Goal: Task Accomplishment & Management: Manage account settings

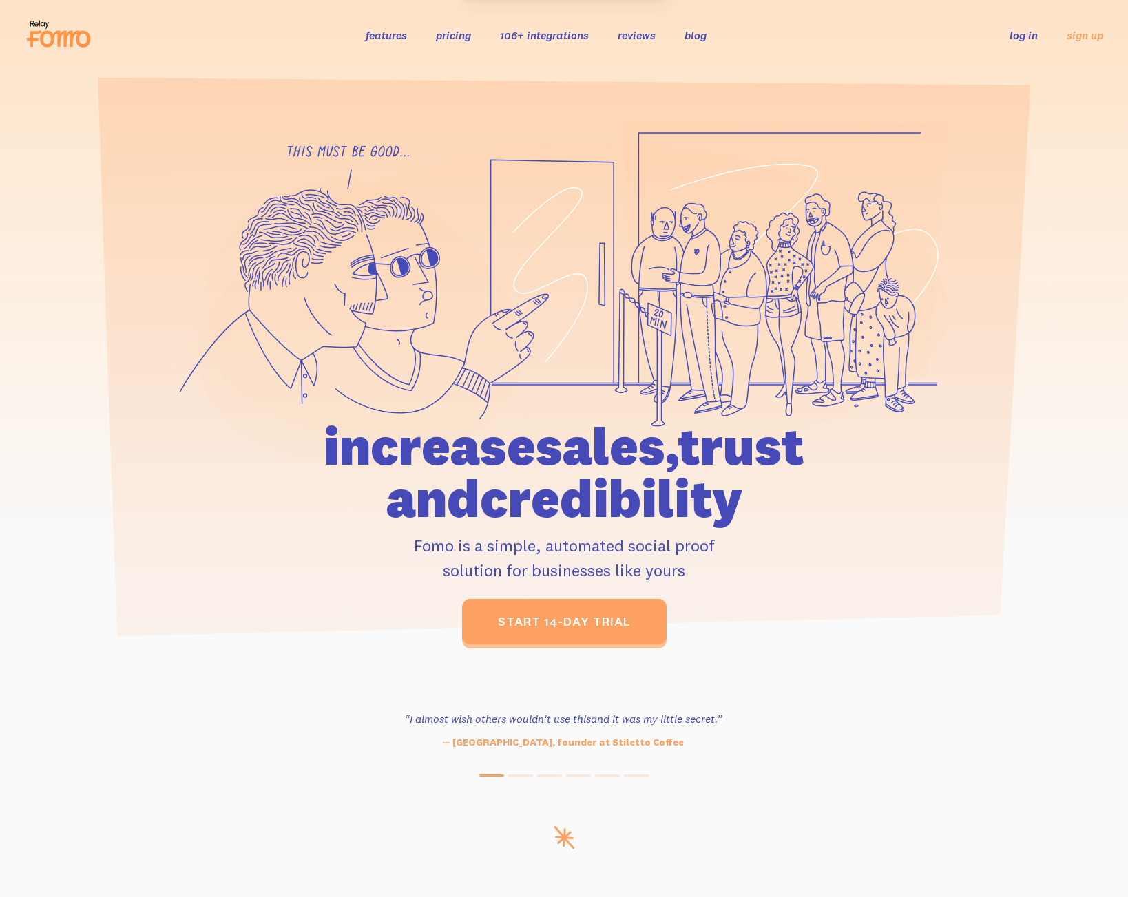
click at [1017, 34] on link "log in" at bounding box center [1023, 35] width 28 height 14
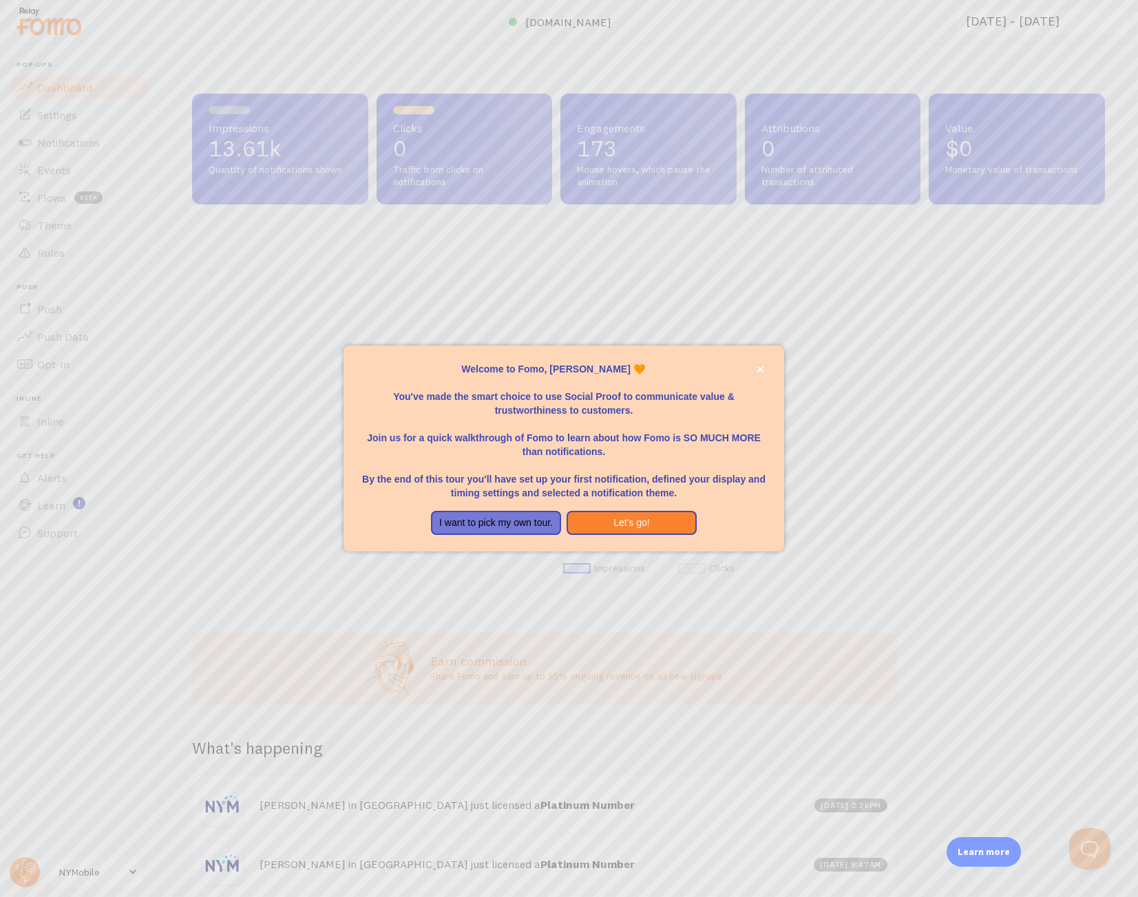
scroll to position [361, 903]
click at [761, 368] on icon "close," at bounding box center [760, 369] width 7 height 7
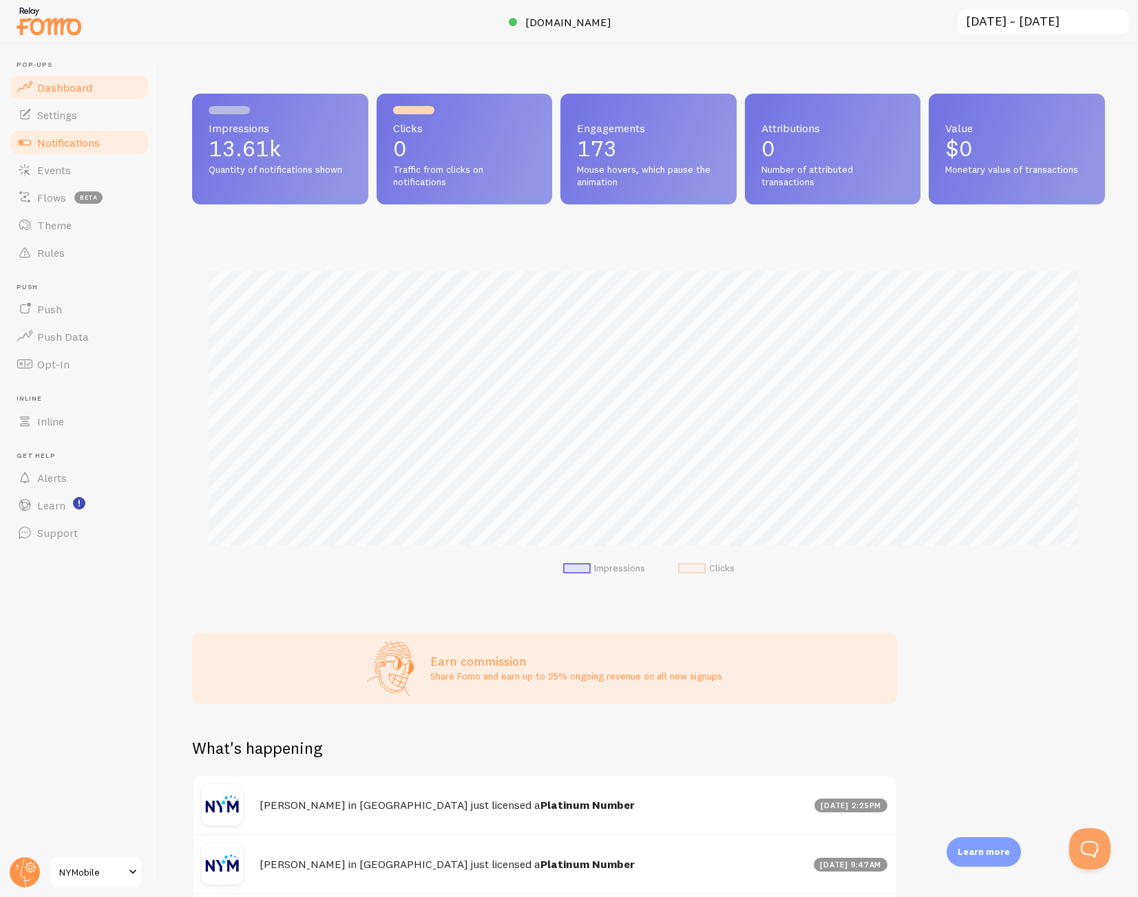
click at [59, 139] on span "Notifications" at bounding box center [68, 143] width 63 height 14
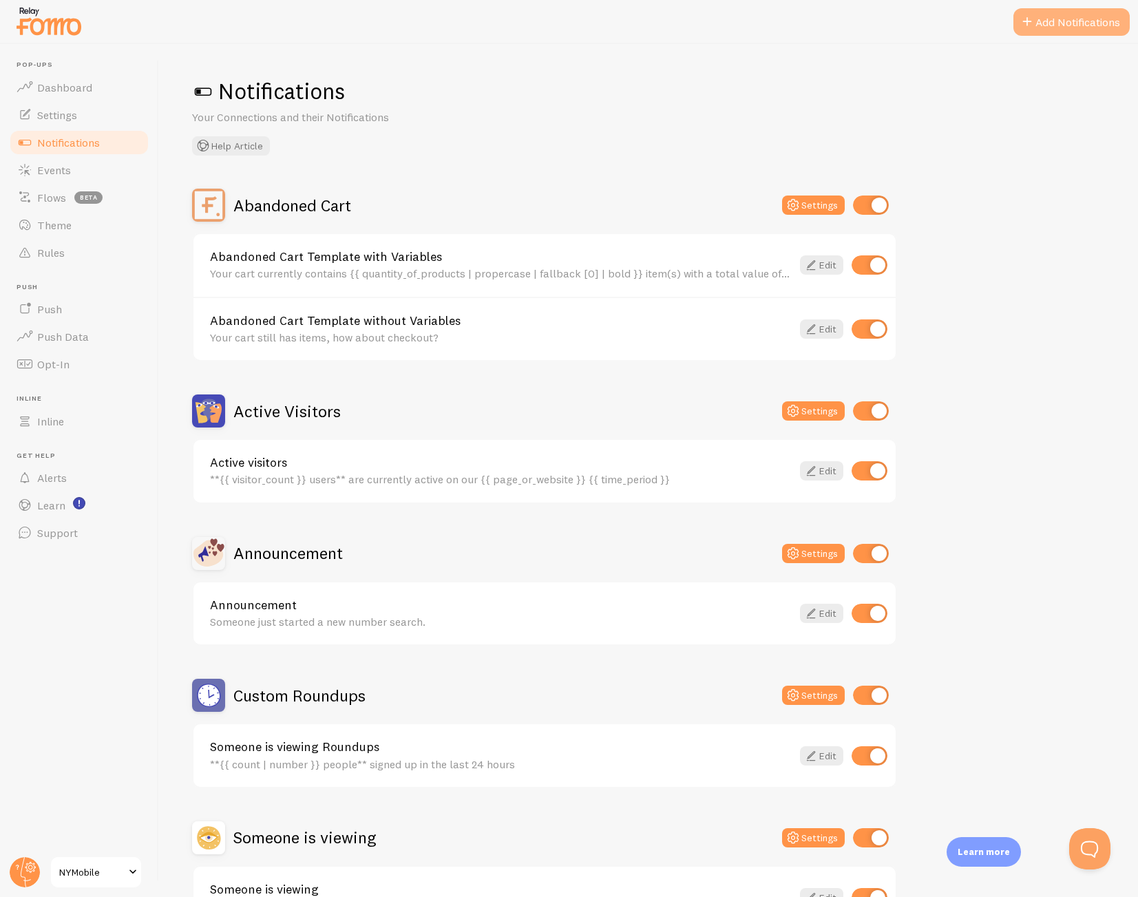
click at [1022, 29] on span at bounding box center [1027, 22] width 17 height 17
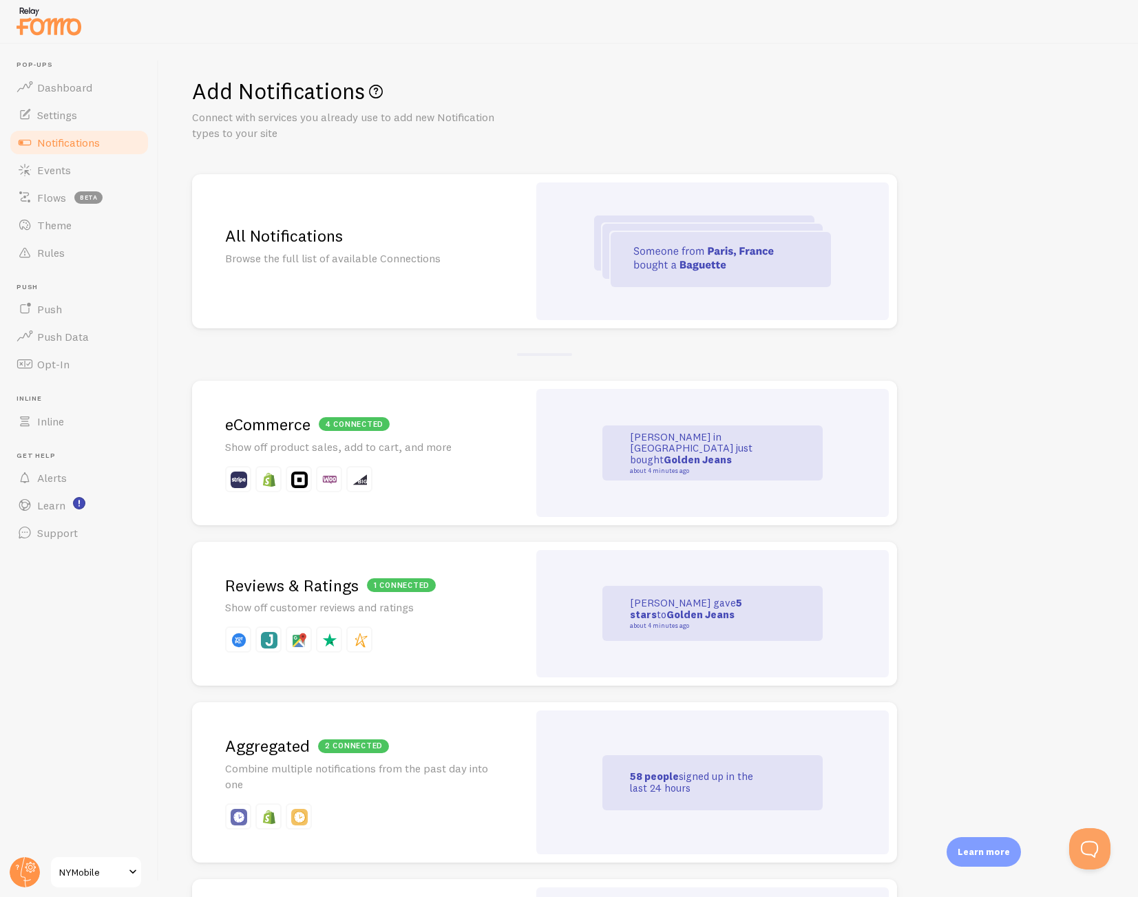
click at [588, 266] on div at bounding box center [712, 251] width 353 height 138
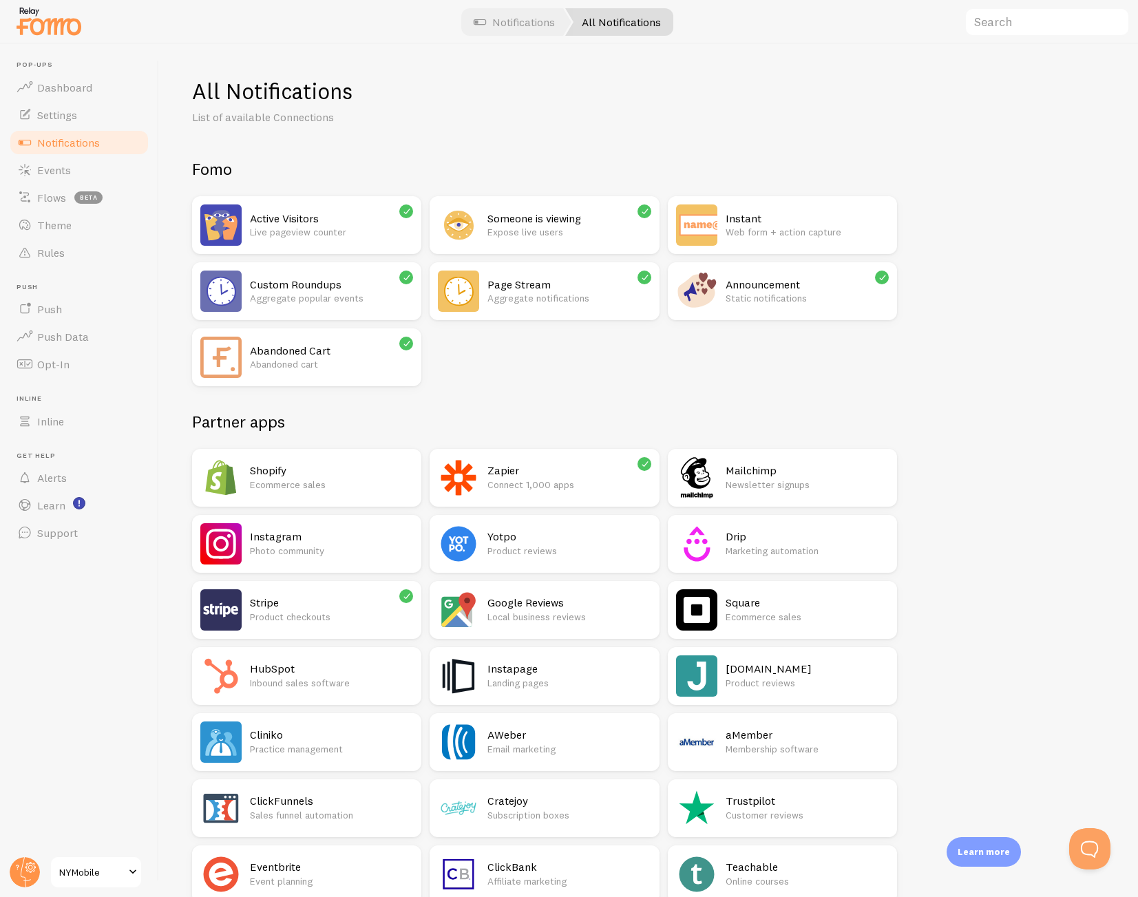
click at [314, 358] on p "Abandoned cart" at bounding box center [331, 364] width 163 height 14
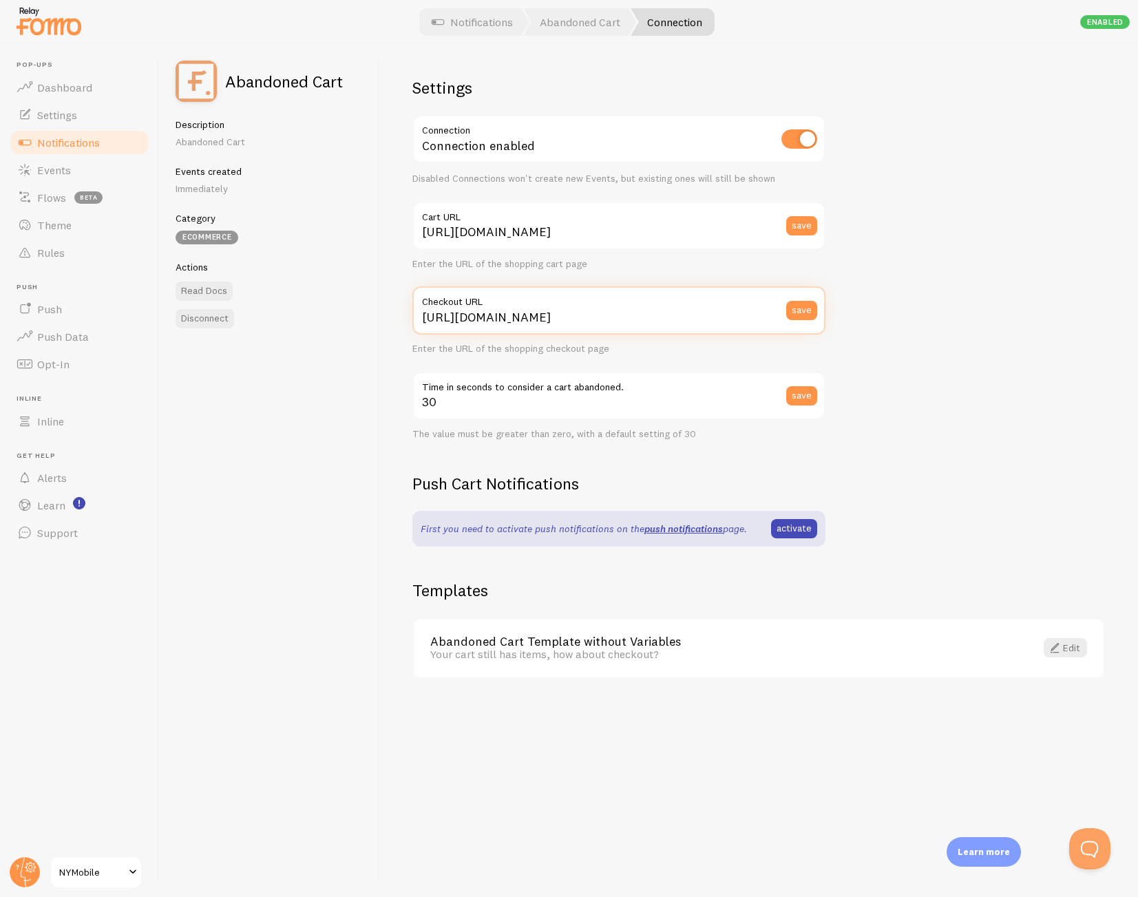
drag, startPoint x: 623, startPoint y: 324, endPoint x: 371, endPoint y: 324, distance: 252.0
click at [371, 324] on div "Abandoned Cart Description Abandoned Cart Events created Immediately Category e…" at bounding box center [648, 470] width 979 height 853
drag, startPoint x: 611, startPoint y: 316, endPoint x: 545, endPoint y: 317, distance: 66.1
click at [545, 317] on input "[URL][DOMAIN_NAME]" at bounding box center [618, 310] width 413 height 48
type input "[URL][DOMAIN_NAME]"
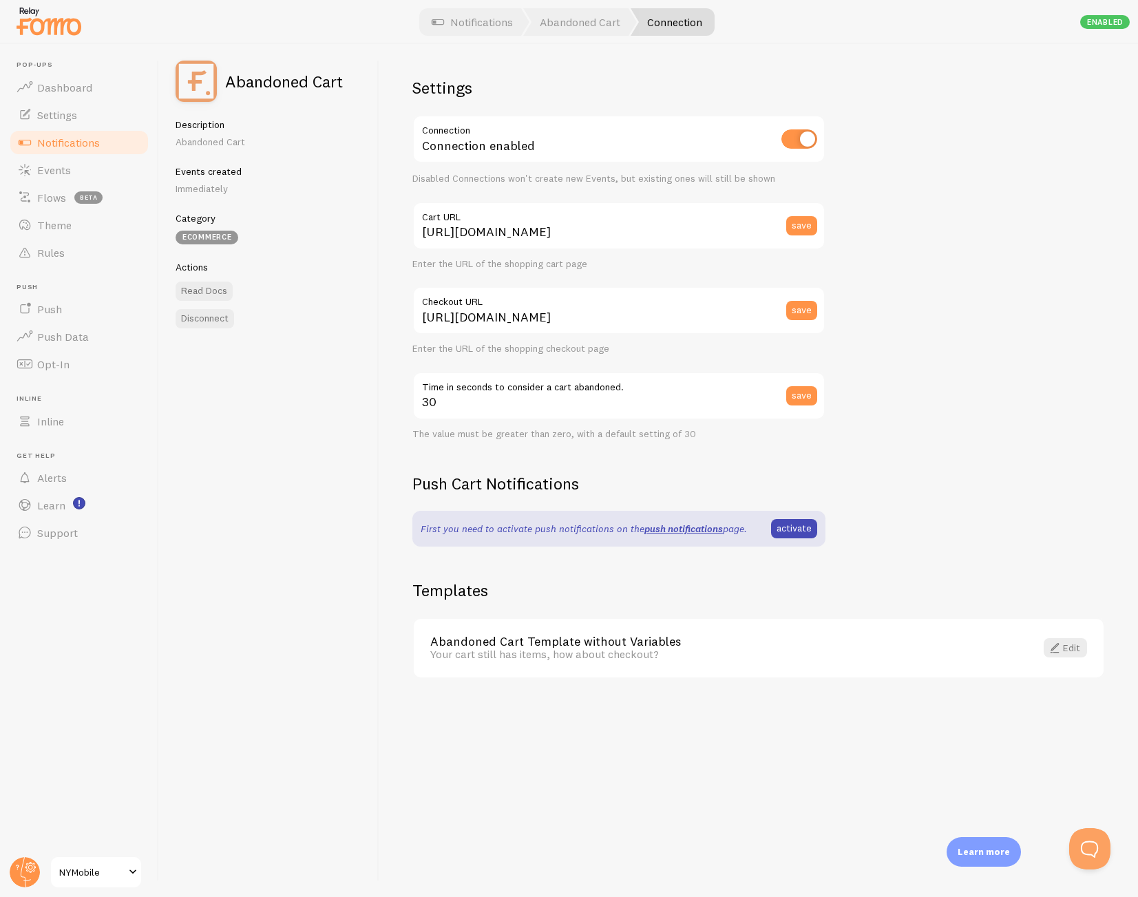
click at [929, 787] on div "Settings Connection Connection enabled Disabled Connections won't create new Ev…" at bounding box center [758, 470] width 759 height 853
click at [621, 234] on input "[URL][DOMAIN_NAME]" at bounding box center [618, 226] width 413 height 48
drag, startPoint x: 618, startPoint y: 235, endPoint x: 288, endPoint y: 238, distance: 329.1
click at [288, 238] on div "Abandoned Cart Description Abandoned Cart Events created Immediately Category e…" at bounding box center [648, 470] width 979 height 853
click at [598, 234] on input "[URL][DOMAIN_NAME]" at bounding box center [618, 226] width 413 height 48
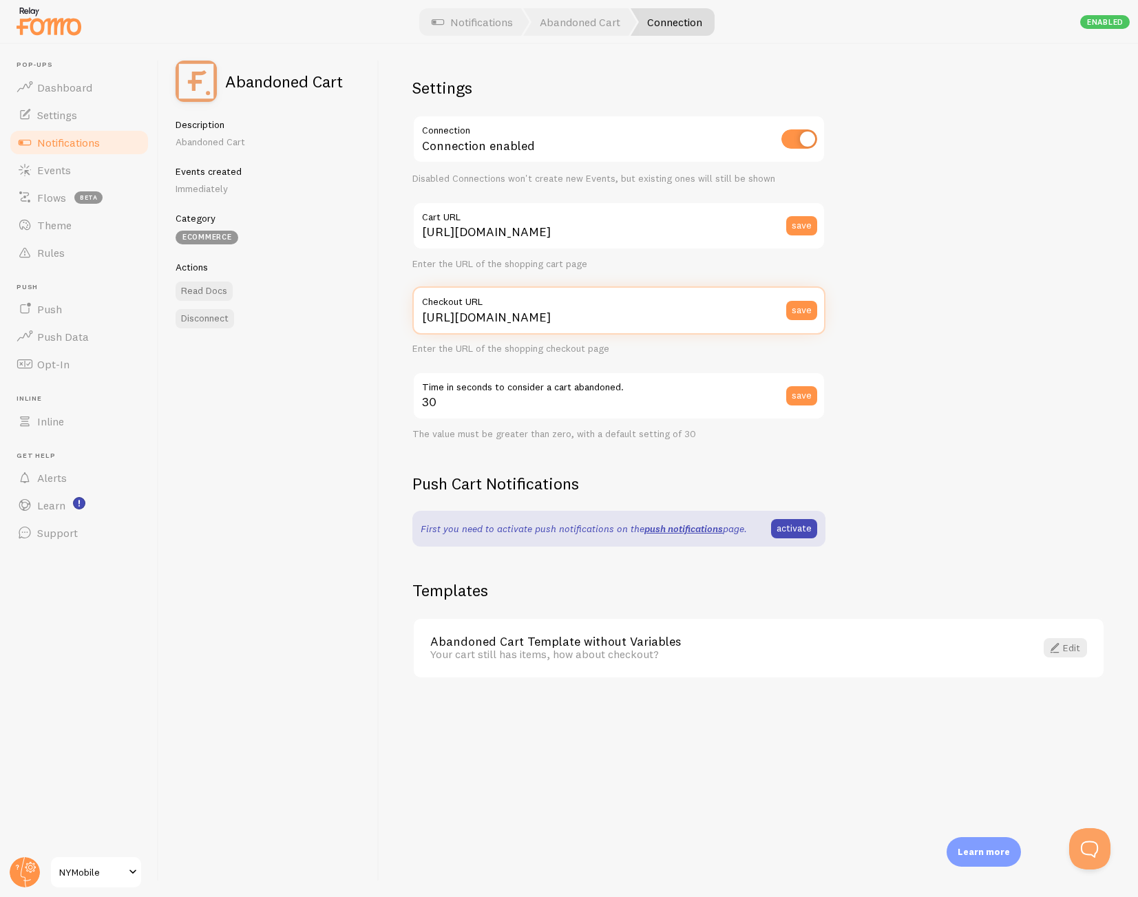
drag, startPoint x: 495, startPoint y: 319, endPoint x: 382, endPoint y: 330, distance: 113.5
click at [381, 330] on div "Settings Connection Connection enabled Disabled Connections won't create new Ev…" at bounding box center [758, 470] width 759 height 853
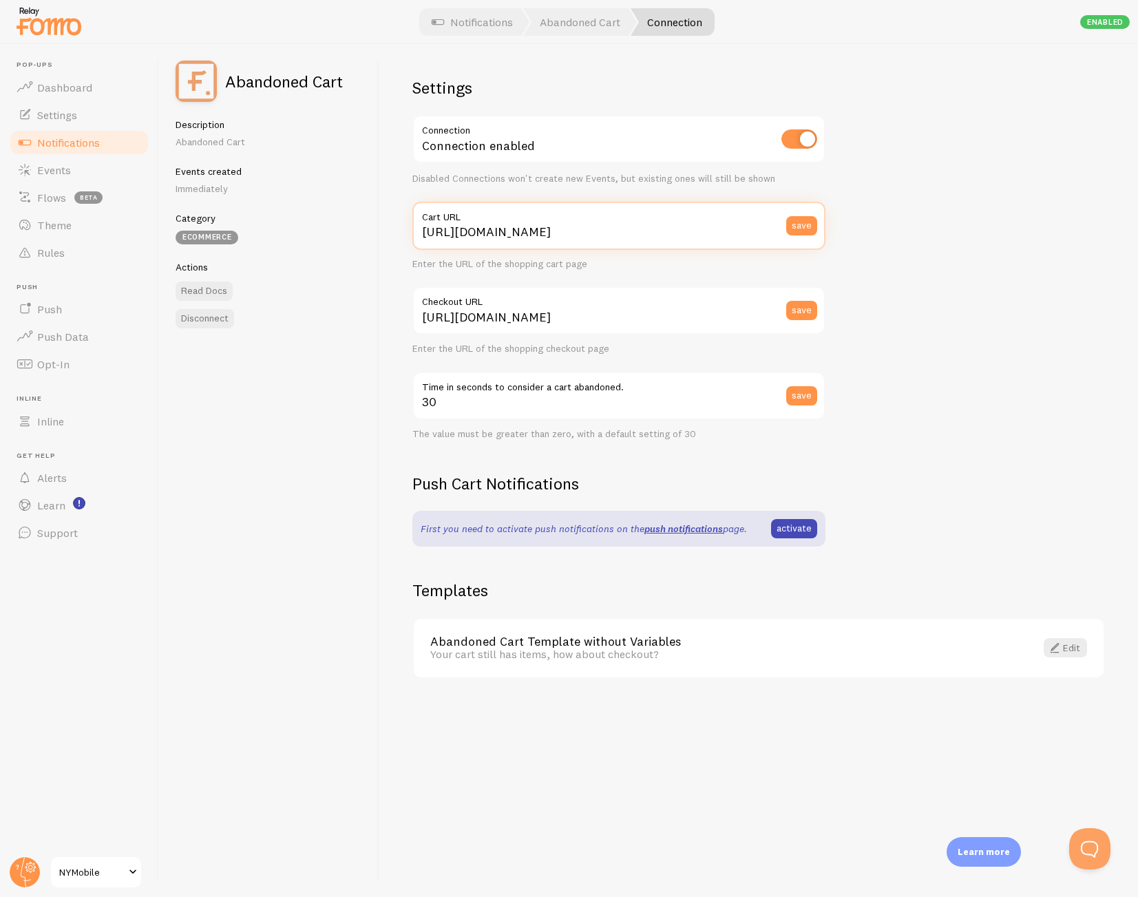
click at [587, 225] on input "[URL][DOMAIN_NAME]" at bounding box center [618, 226] width 413 height 48
drag, startPoint x: 609, startPoint y: 233, endPoint x: 352, endPoint y: 237, distance: 257.5
click at [352, 237] on div "Abandoned Cart Description Abandoned Cart Events created Immediately Category e…" at bounding box center [648, 470] width 979 height 853
paste input "orders"
type input "[URL][DOMAIN_NAME]"
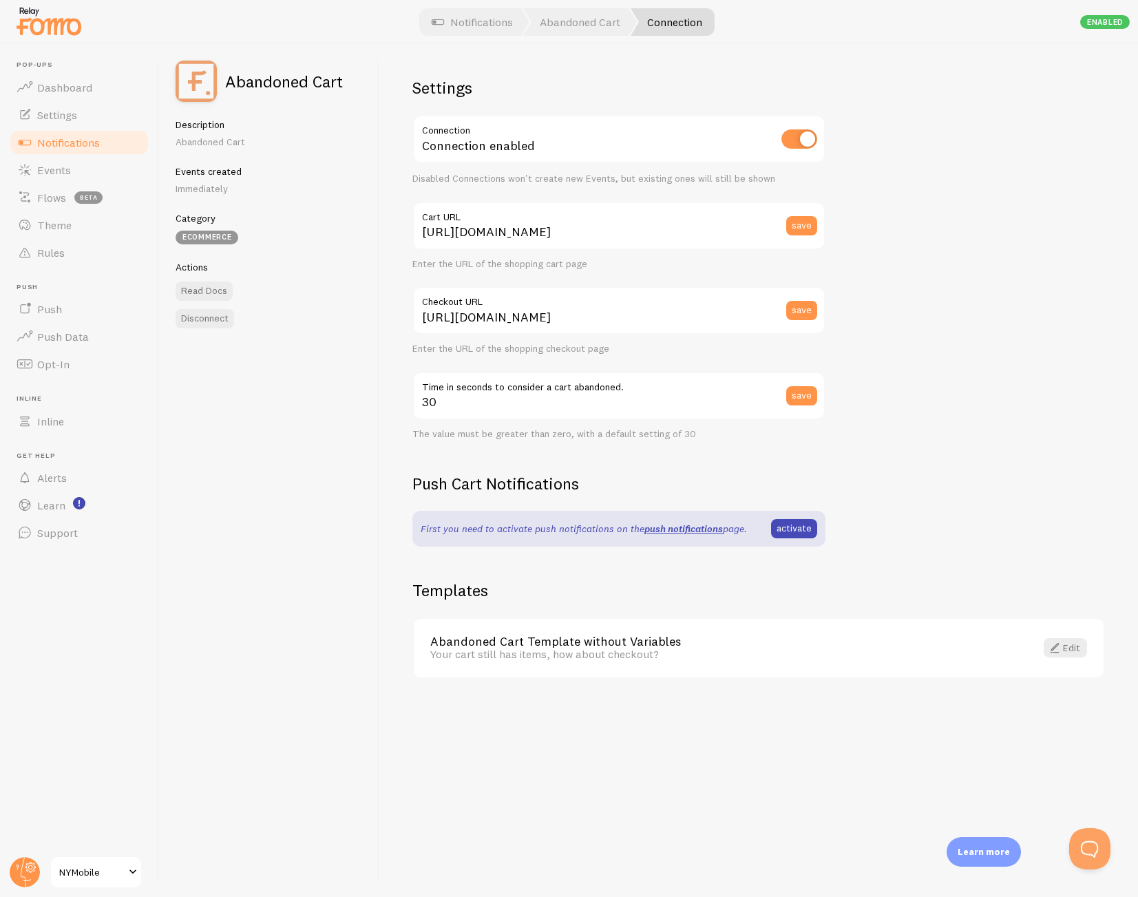
click at [288, 410] on div "Abandoned Cart Description Abandoned Cart Events created Immediately Category e…" at bounding box center [269, 470] width 220 height 853
click at [336, 395] on div "Abandoned Cart Description Abandoned Cart Events created Immediately Category e…" at bounding box center [269, 470] width 220 height 853
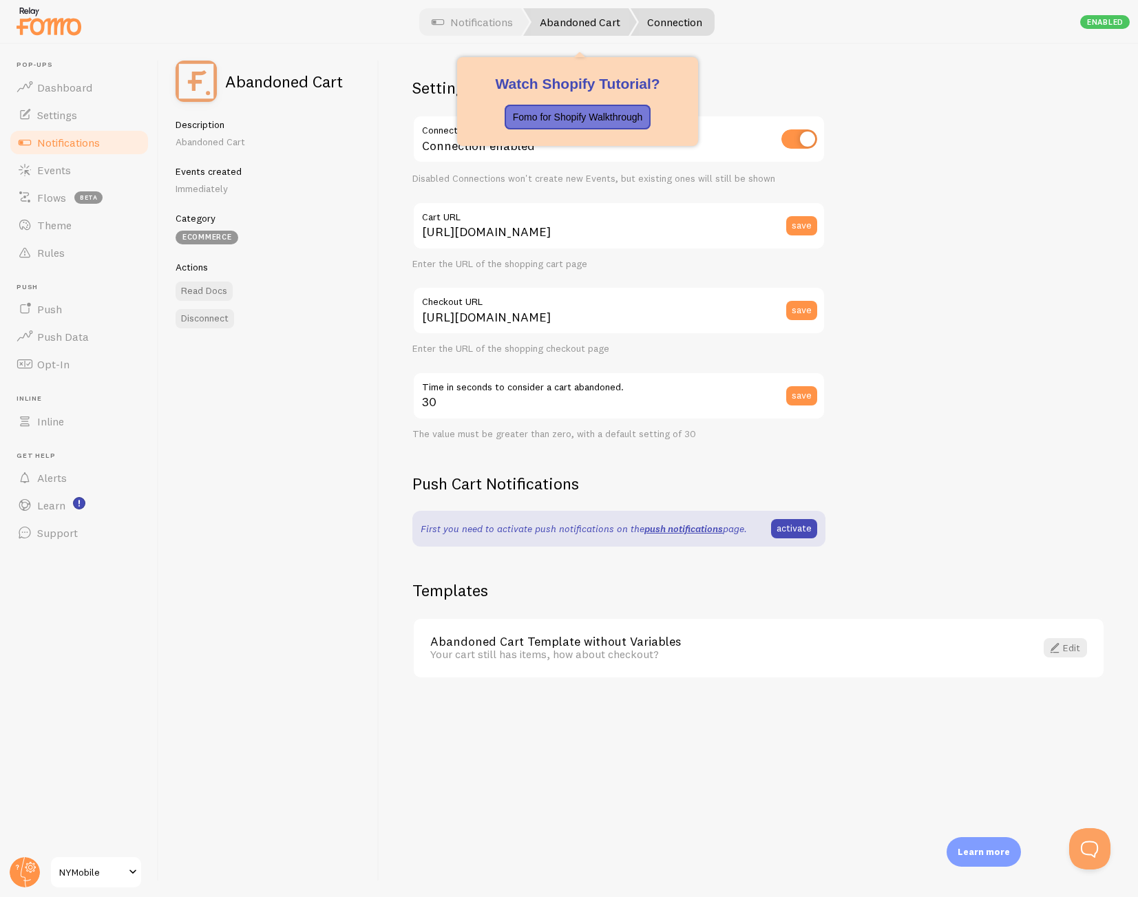
click at [585, 22] on link "Abandoned Cart" at bounding box center [580, 22] width 114 height 28
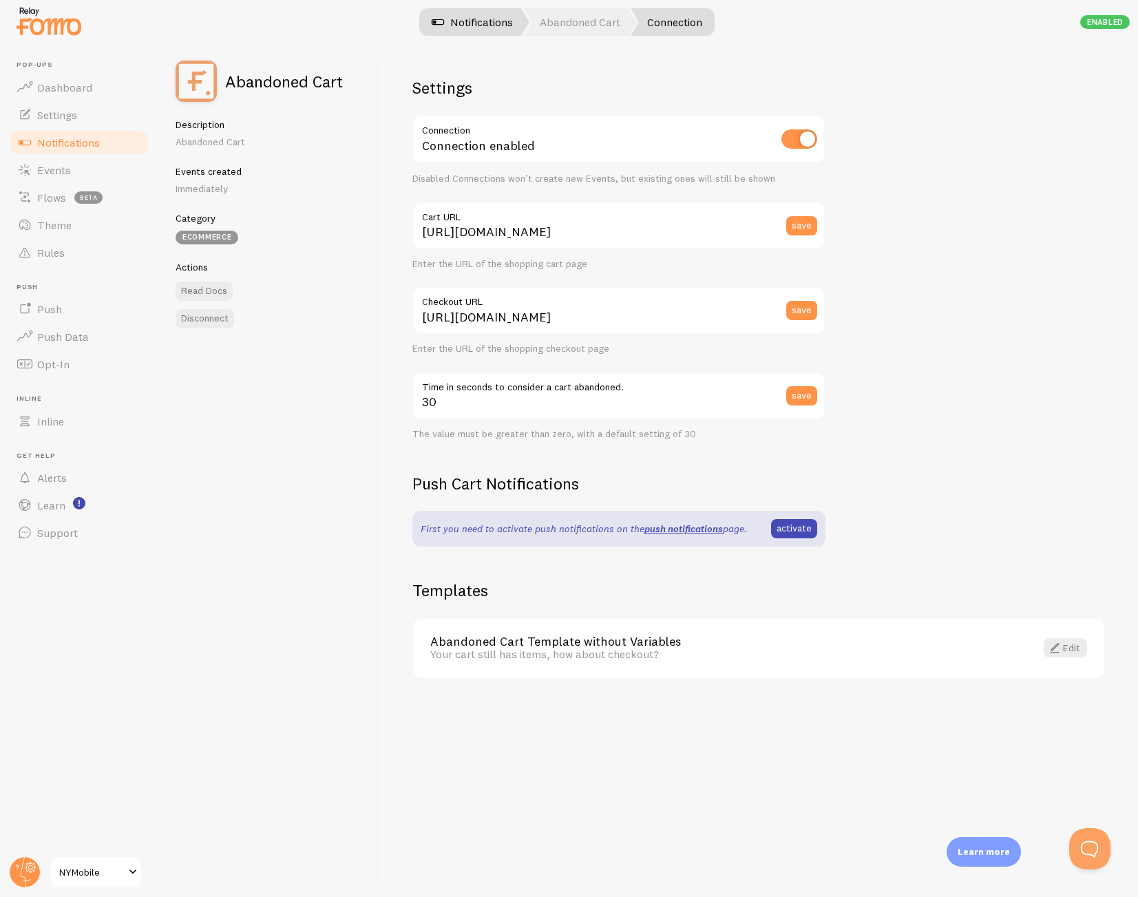
click at [502, 26] on link "Notifications" at bounding box center [472, 22] width 114 height 28
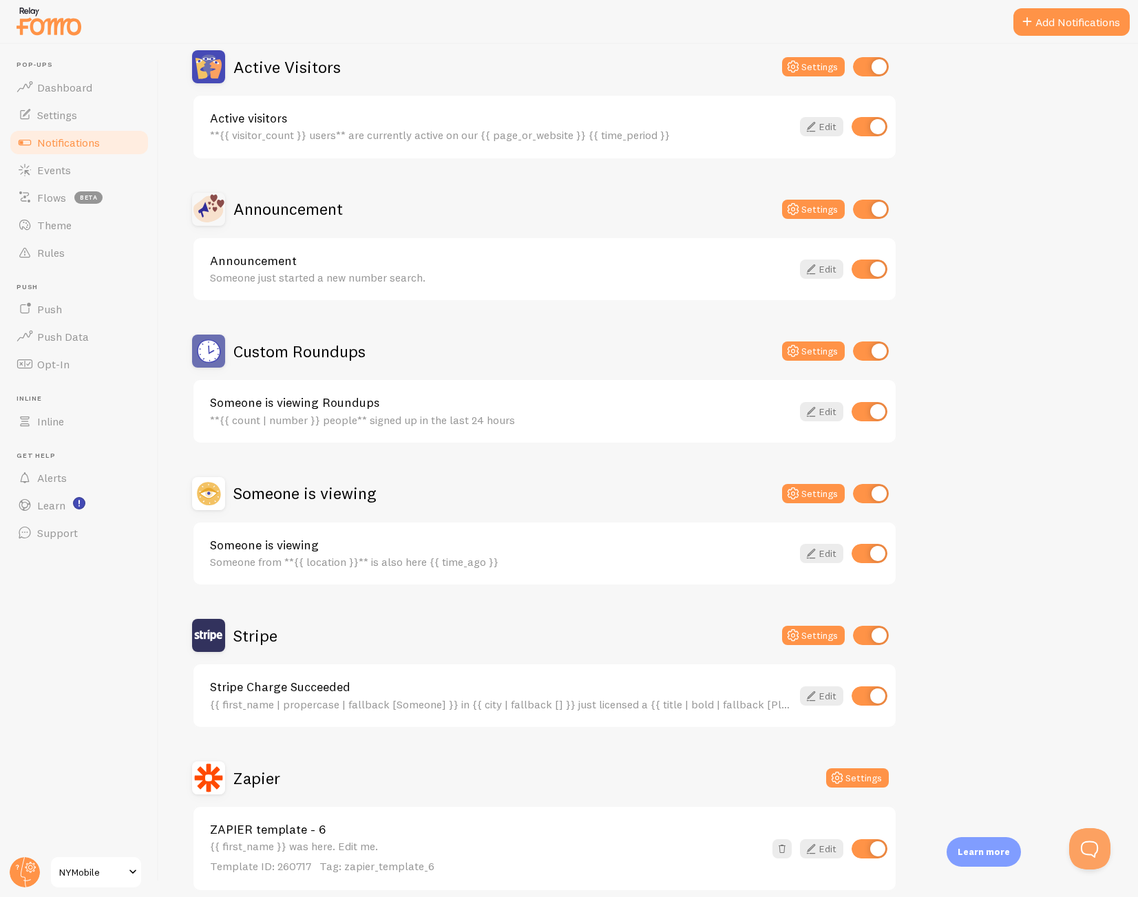
scroll to position [405, 0]
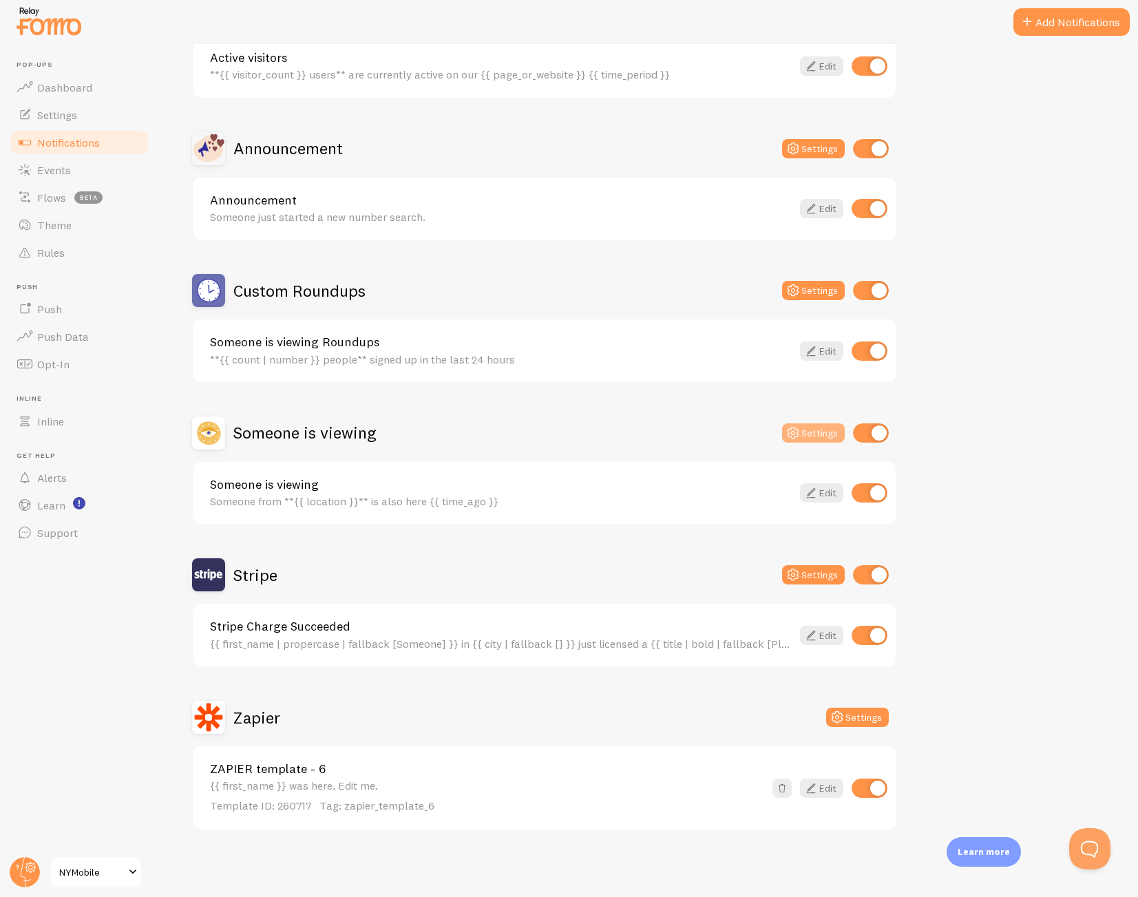
click at [802, 436] on button "Settings" at bounding box center [813, 432] width 63 height 19
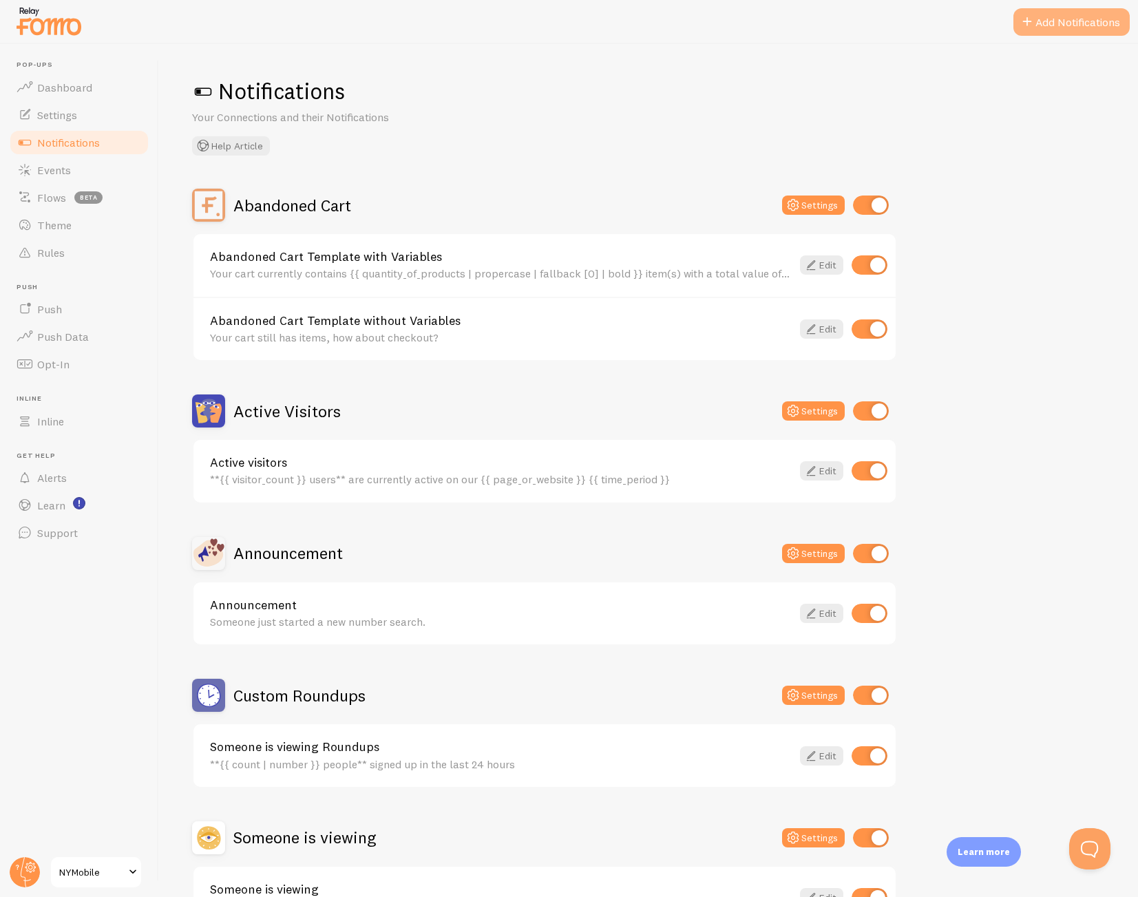
click at [1064, 23] on button "Add Notifications" at bounding box center [1072, 22] width 116 height 28
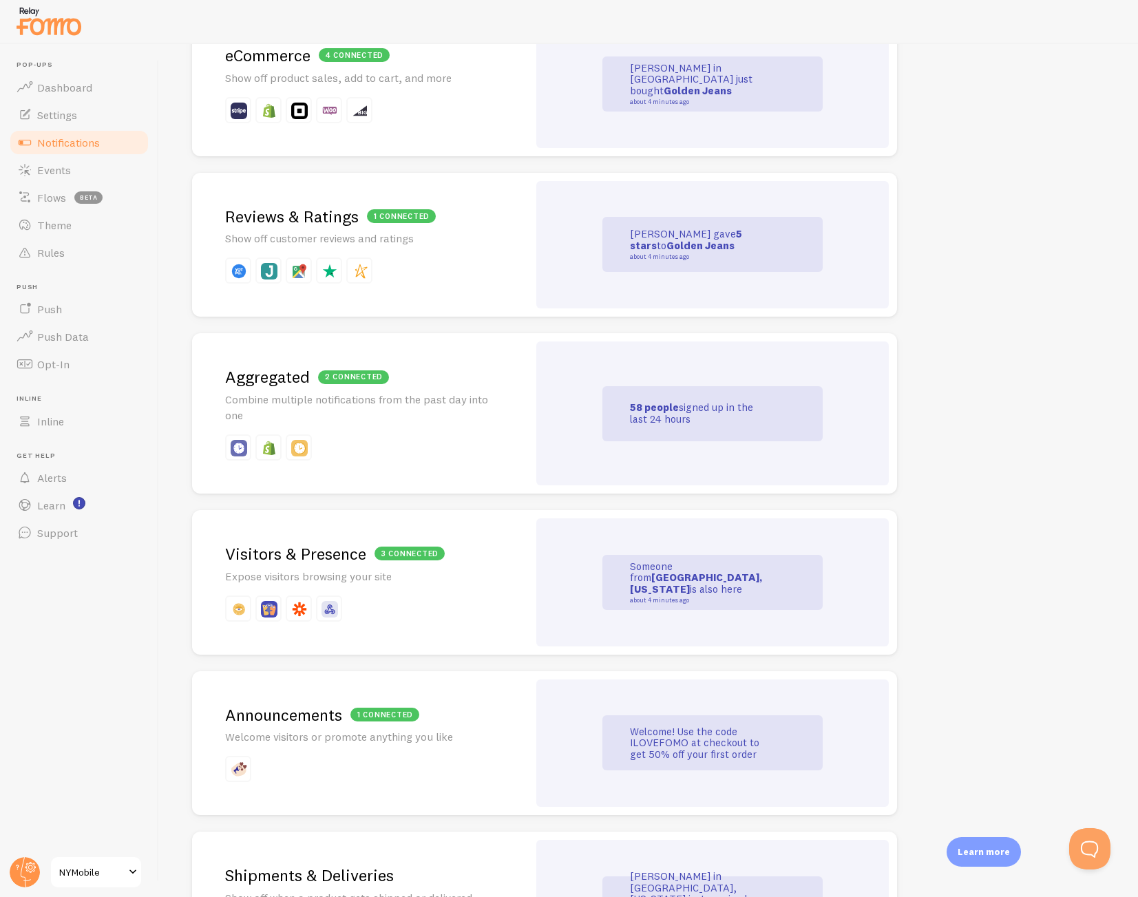
scroll to position [2638, 0]
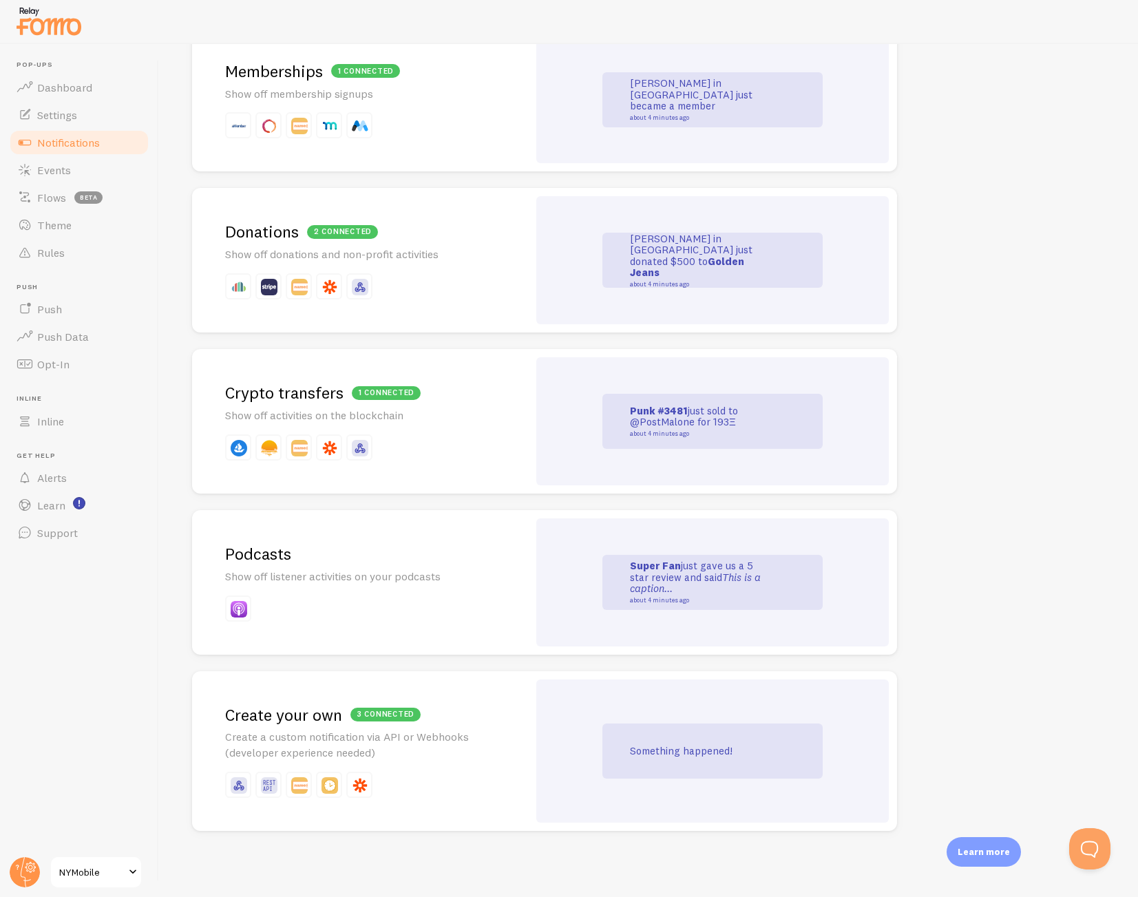
click at [238, 791] on img at bounding box center [239, 785] width 17 height 17
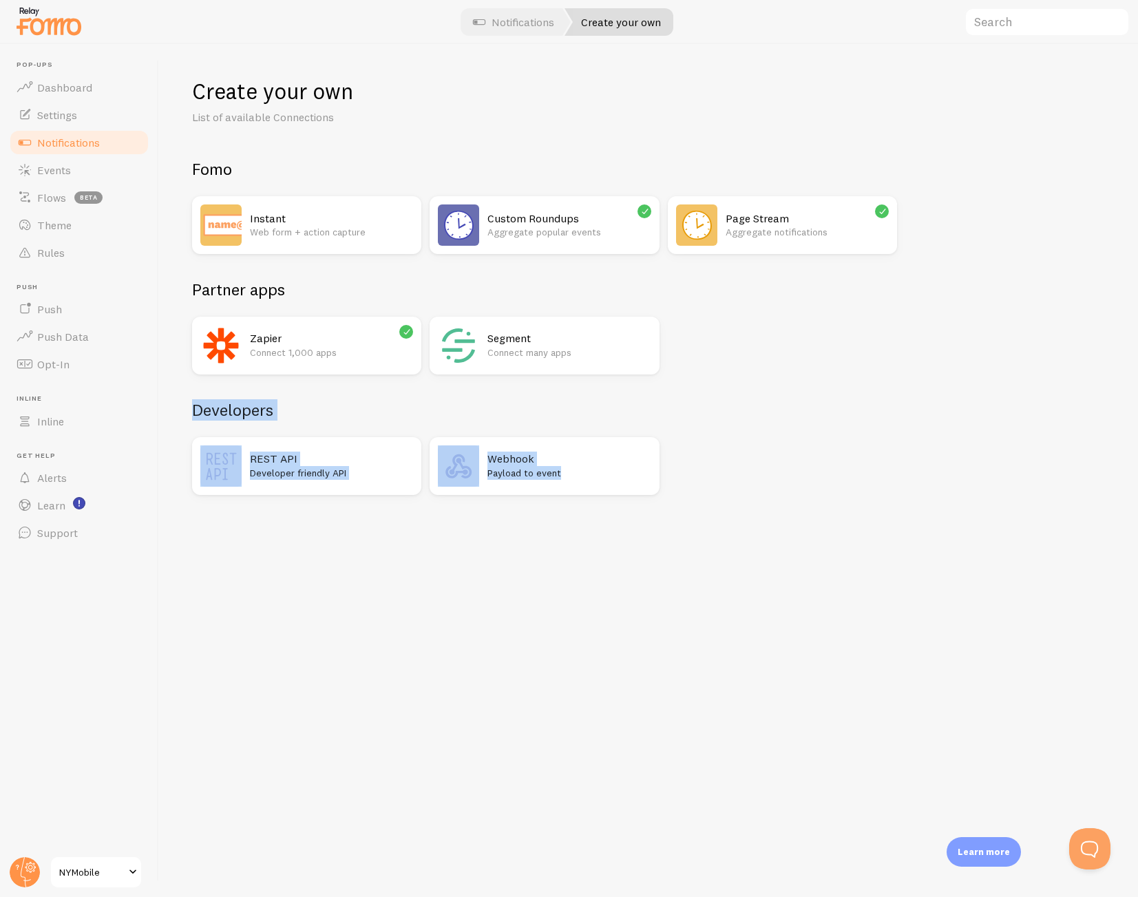
drag, startPoint x: 172, startPoint y: 395, endPoint x: 716, endPoint y: 517, distance: 557.6
click at [716, 517] on div "Create your own List of available Connections Fomo Instant Web form + action ca…" at bounding box center [648, 470] width 979 height 853
click at [711, 551] on div "Create your own List of available Connections Fomo Instant Web form + action ca…" at bounding box center [648, 470] width 979 height 853
click at [90, 140] on span "Notifications" at bounding box center [68, 143] width 63 height 14
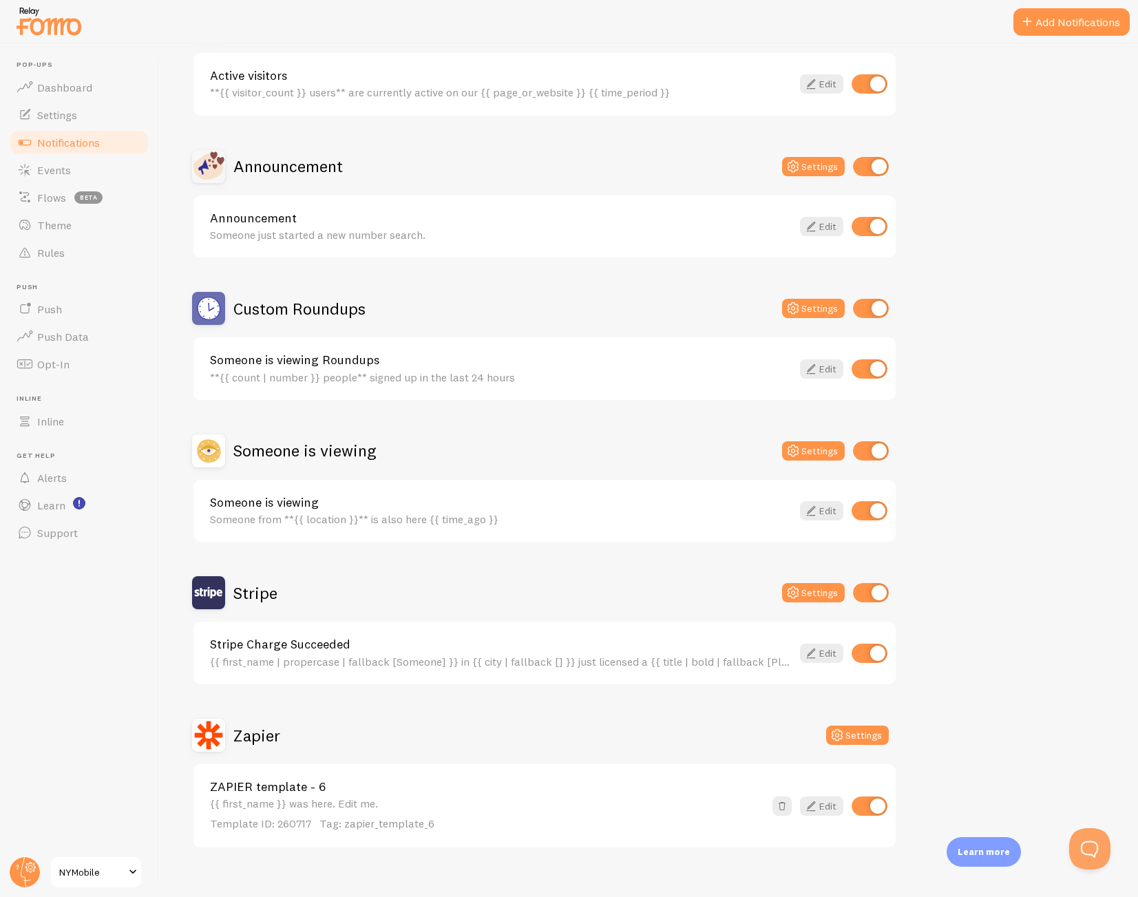
scroll to position [405, 0]
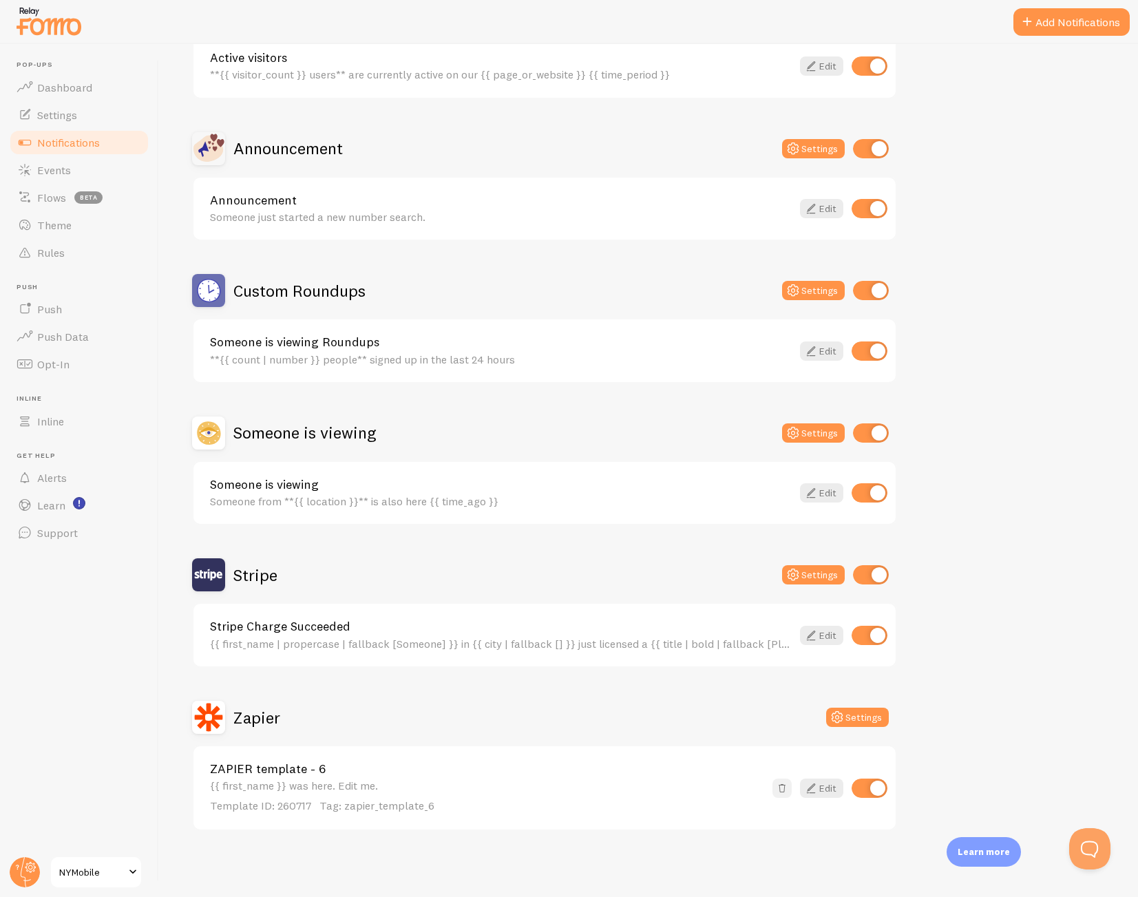
click at [782, 788] on span at bounding box center [782, 788] width 14 height 14
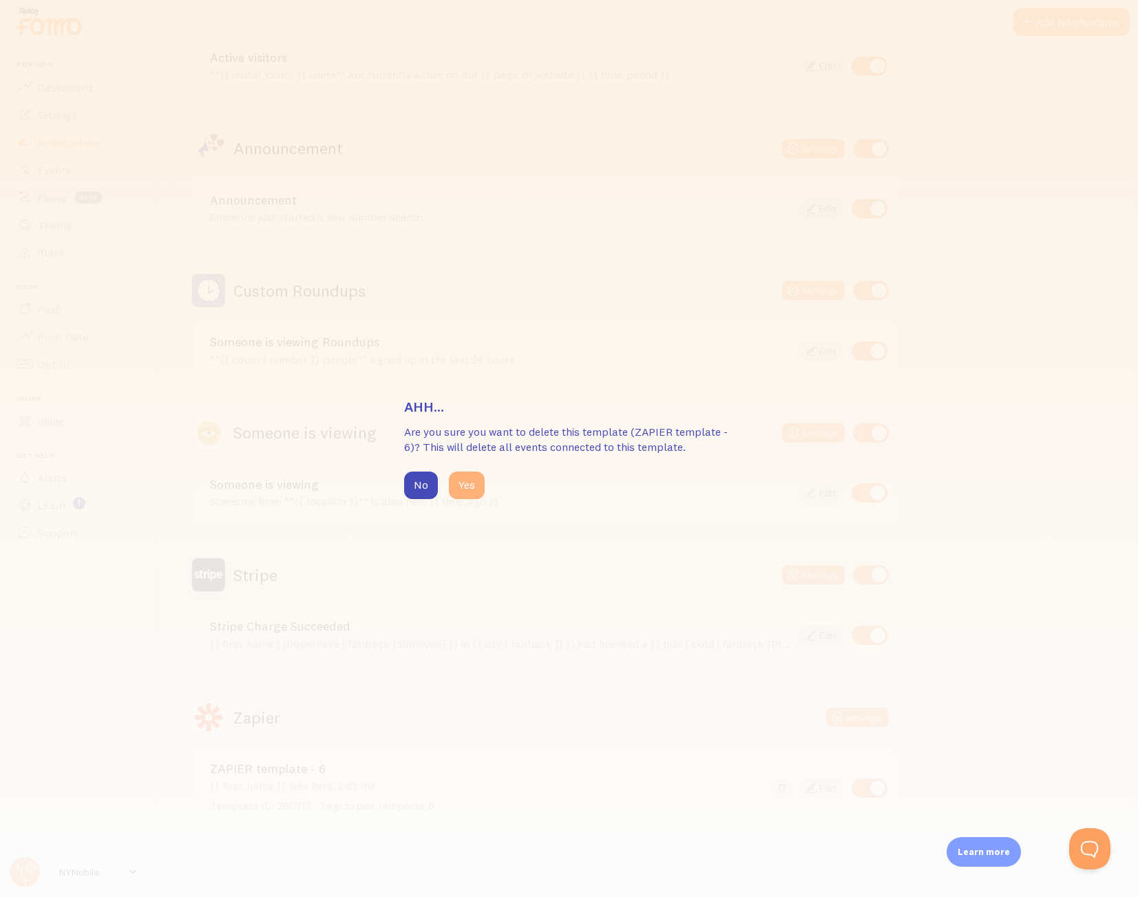
click at [461, 491] on button "Yes" at bounding box center [467, 486] width 36 height 28
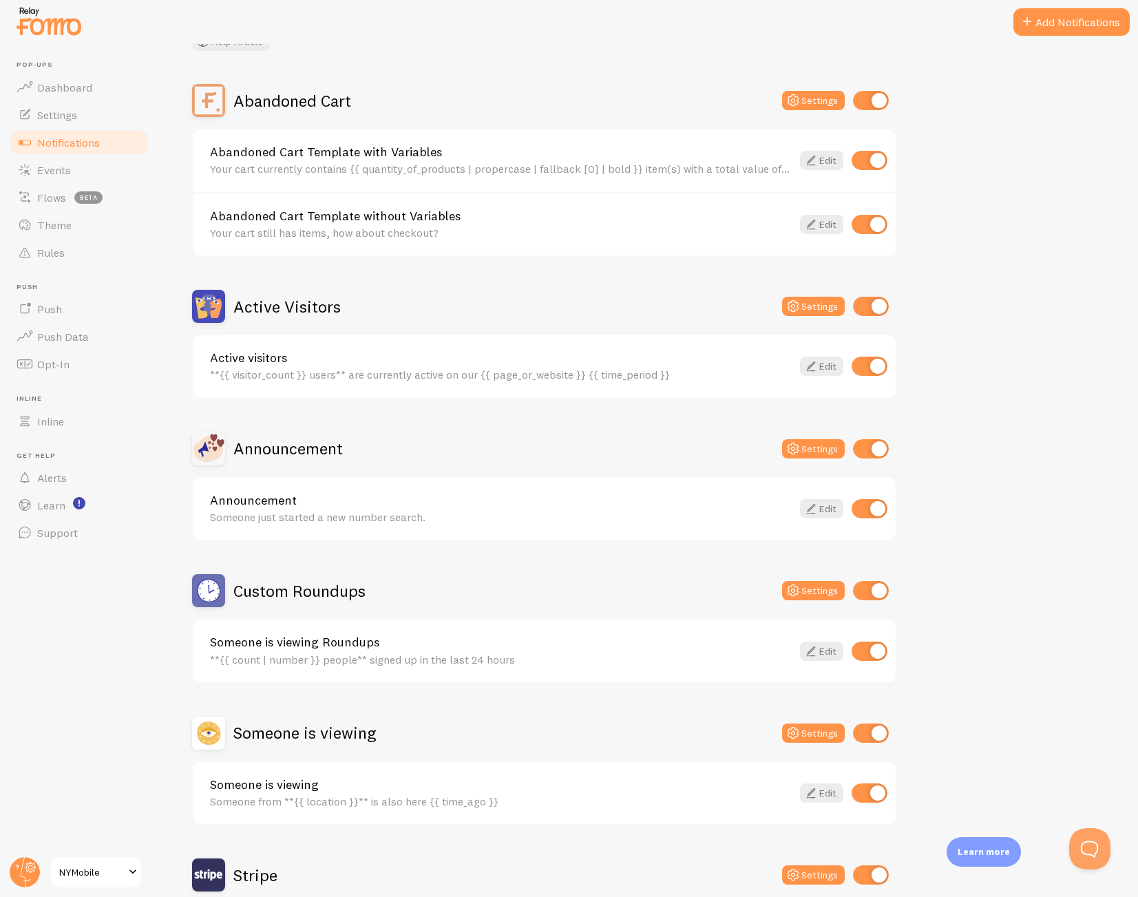
scroll to position [104, 0]
click at [815, 452] on button "Settings" at bounding box center [813, 449] width 63 height 19
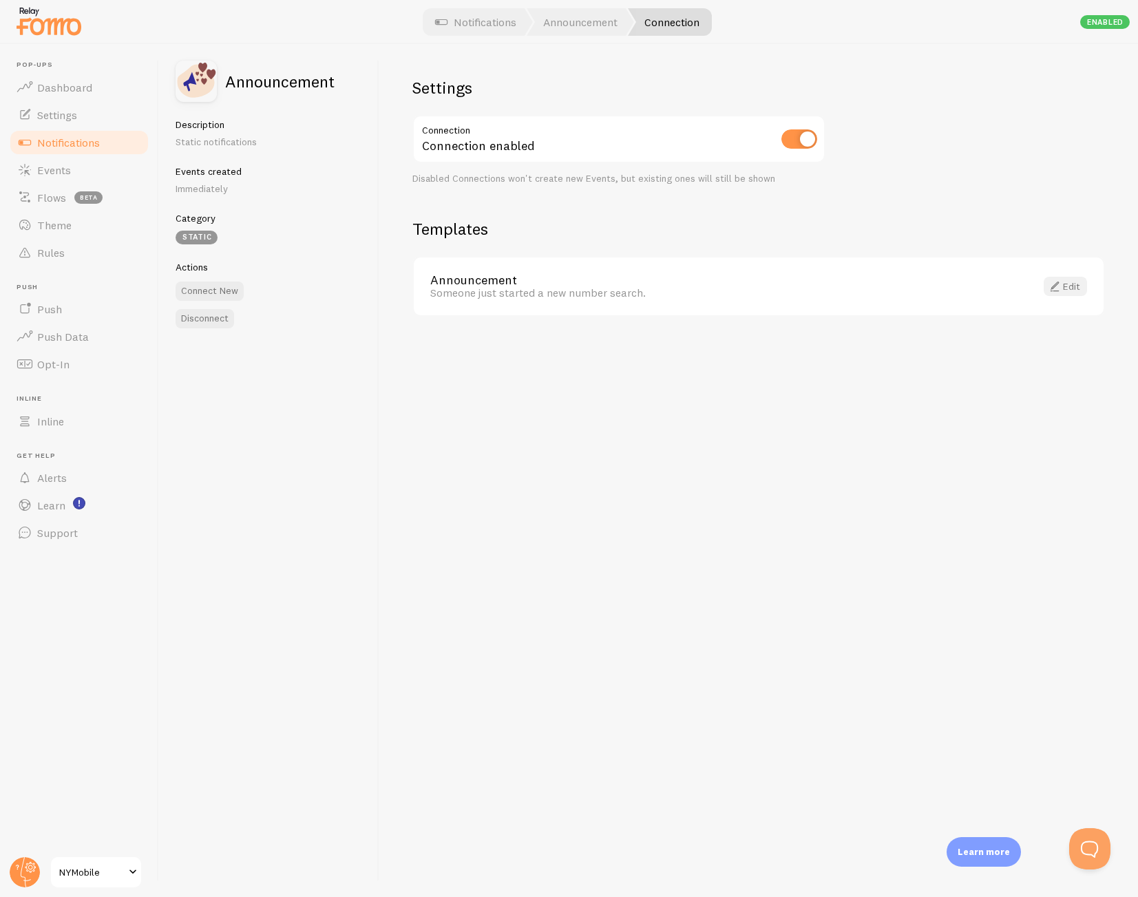
click at [1059, 288] on span at bounding box center [1055, 286] width 17 height 17
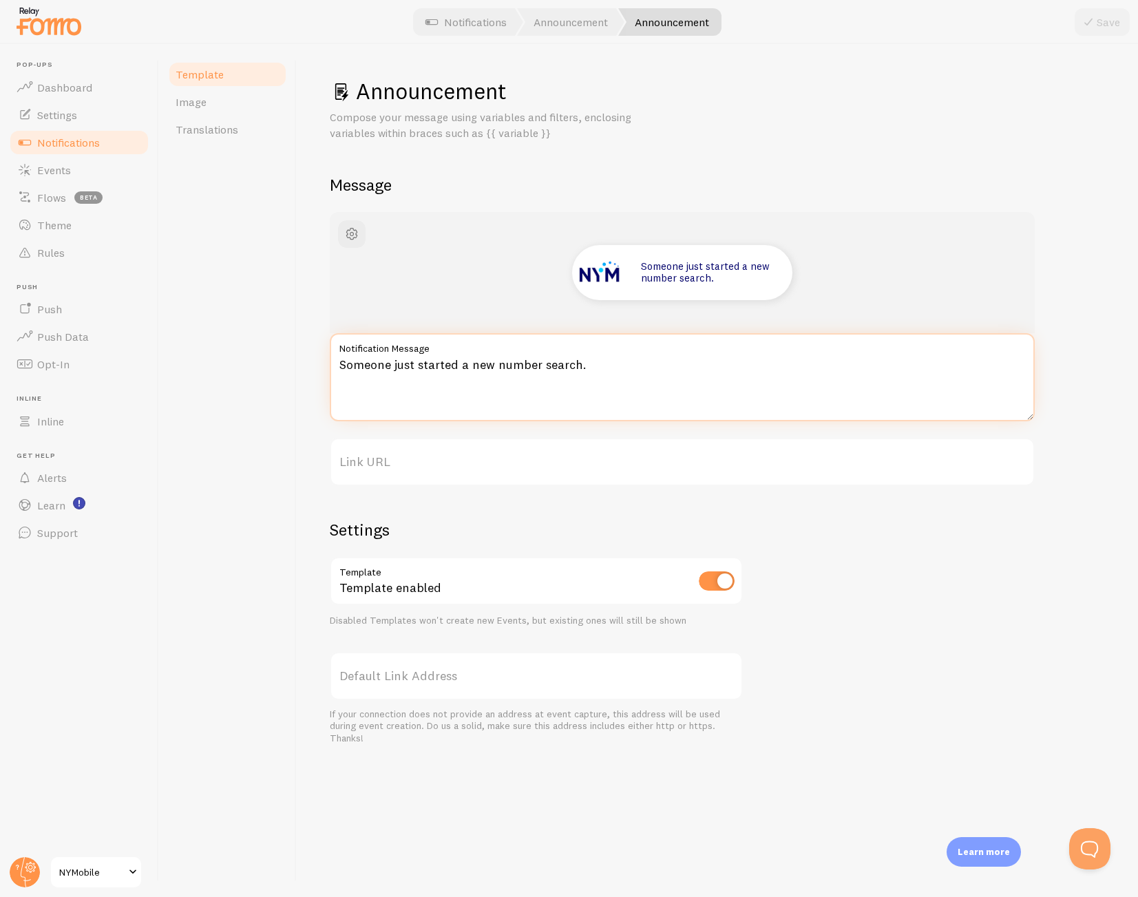
drag, startPoint x: 590, startPoint y: 367, endPoint x: 393, endPoint y: 367, distance: 196.9
click at [393, 367] on textarea "Someone just started a new number search." at bounding box center [682, 377] width 705 height 88
drag, startPoint x: 547, startPoint y: 361, endPoint x: 394, endPoint y: 359, distance: 152.9
click at [394, 359] on textarea "Someone is viewing a Gold Number" at bounding box center [682, 377] width 705 height 88
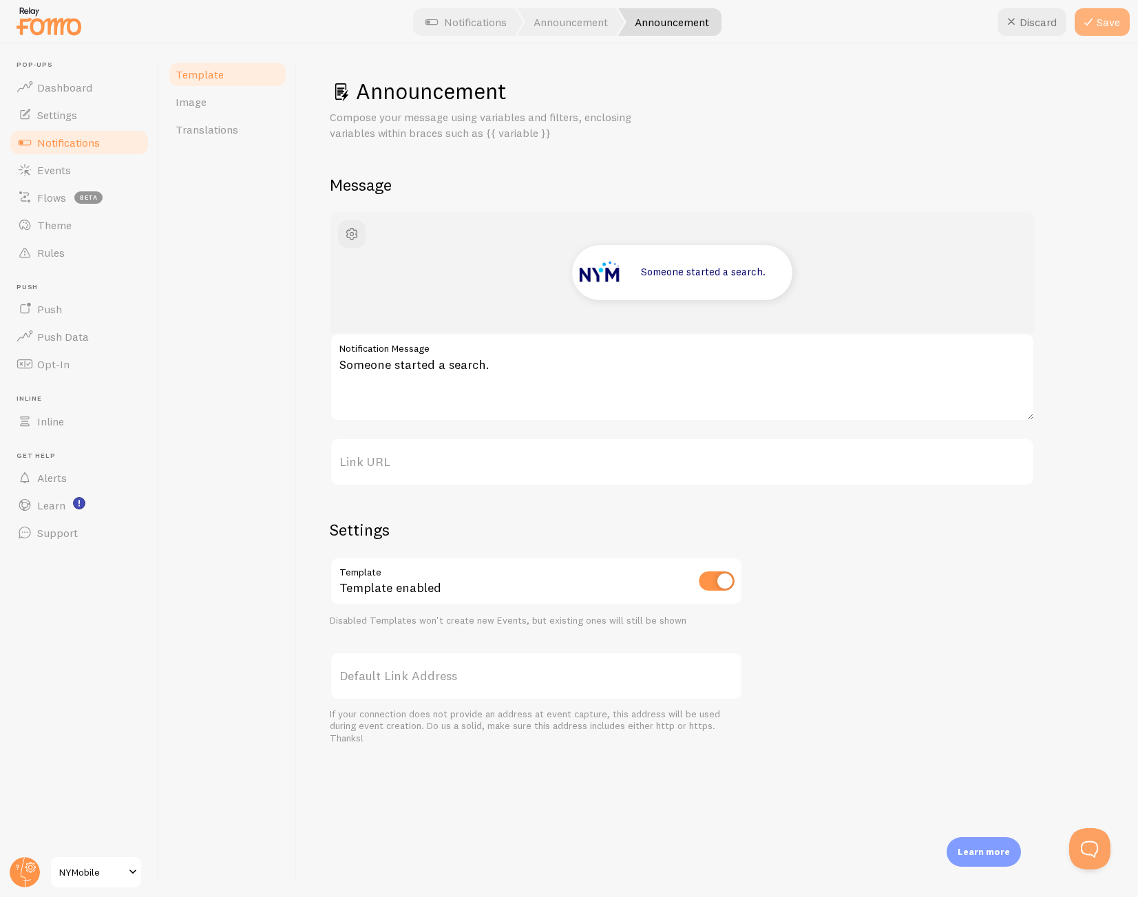
click at [1106, 21] on button "Save" at bounding box center [1102, 22] width 55 height 28
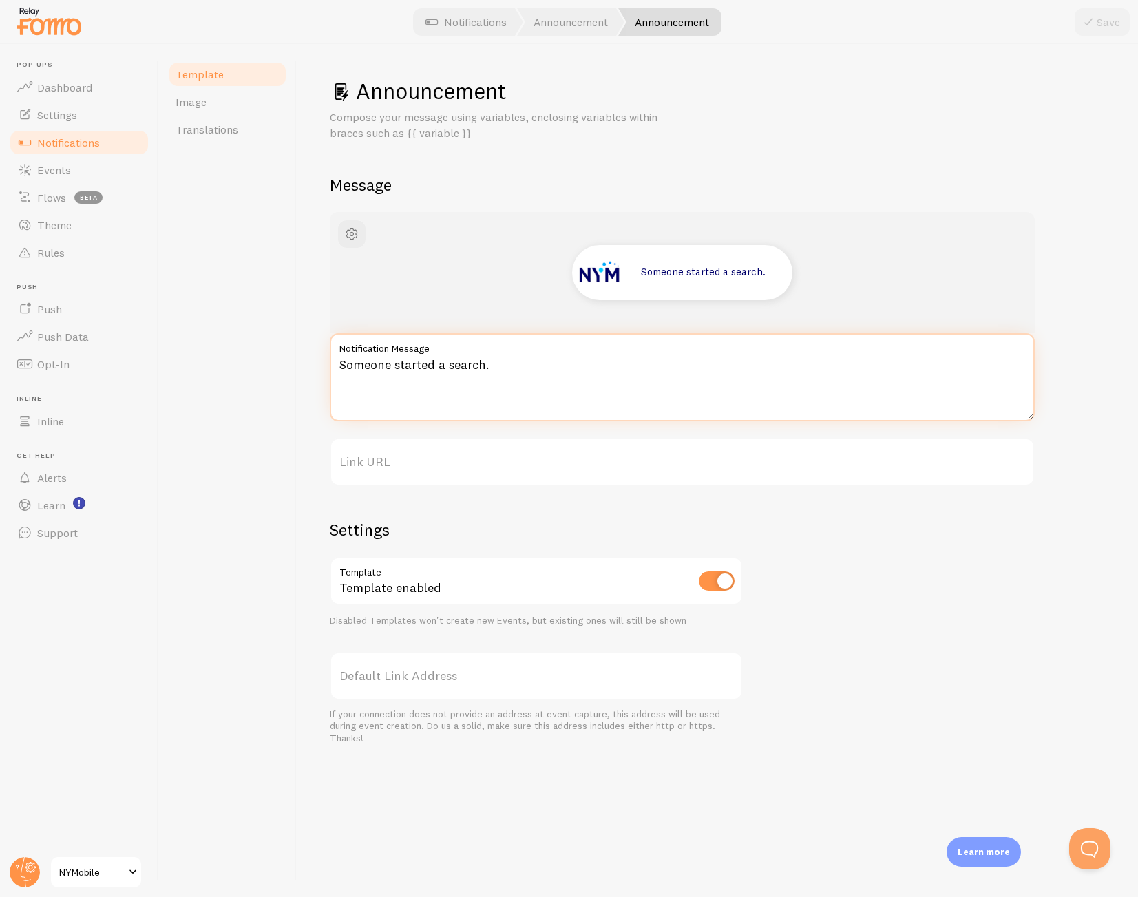
click at [442, 365] on textarea "Someone started a search." at bounding box center [682, 377] width 705 height 88
type textarea "Someone started a Gold Number Search."
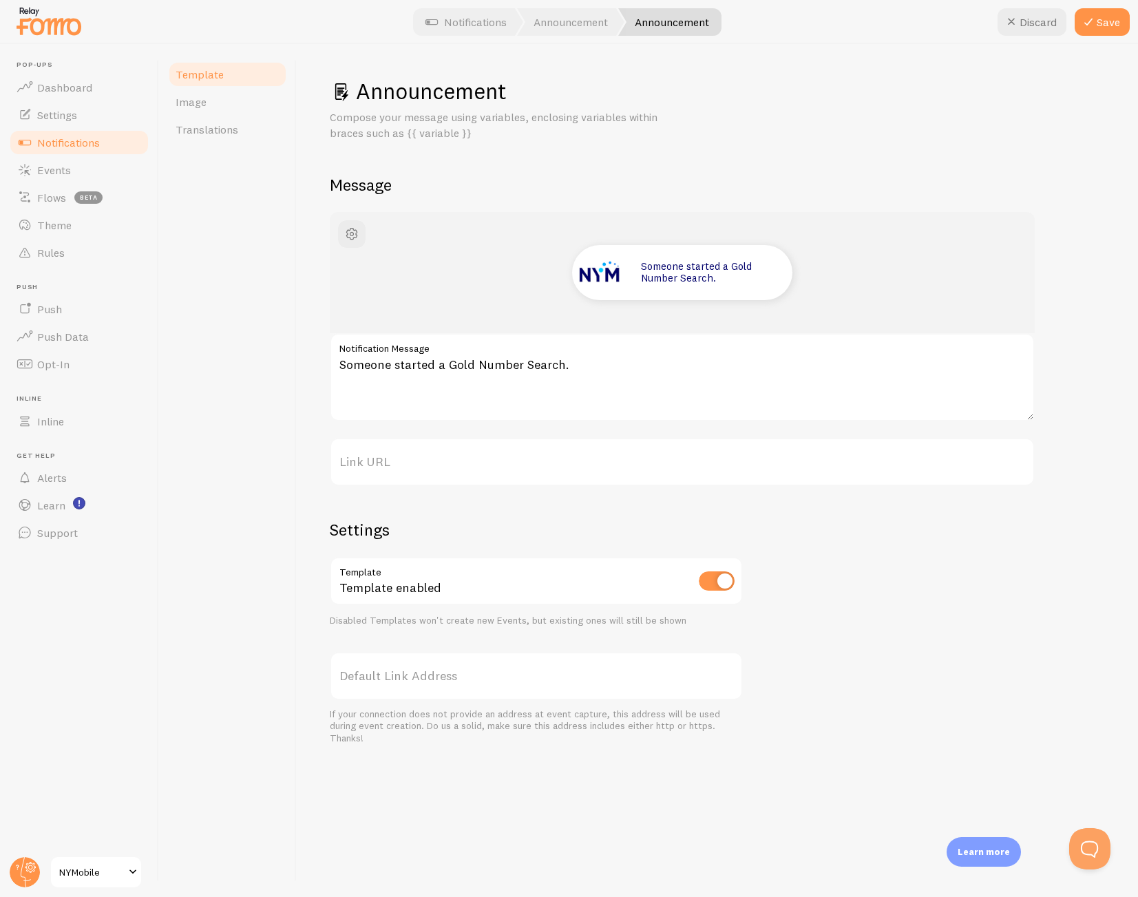
drag, startPoint x: 479, startPoint y: 133, endPoint x: 403, endPoint y: 140, distance: 75.4
click at [403, 140] on p "Compose your message using variables, enclosing variables within braces such as…" at bounding box center [495, 125] width 330 height 32
click at [1106, 25] on button "Save" at bounding box center [1102, 22] width 55 height 28
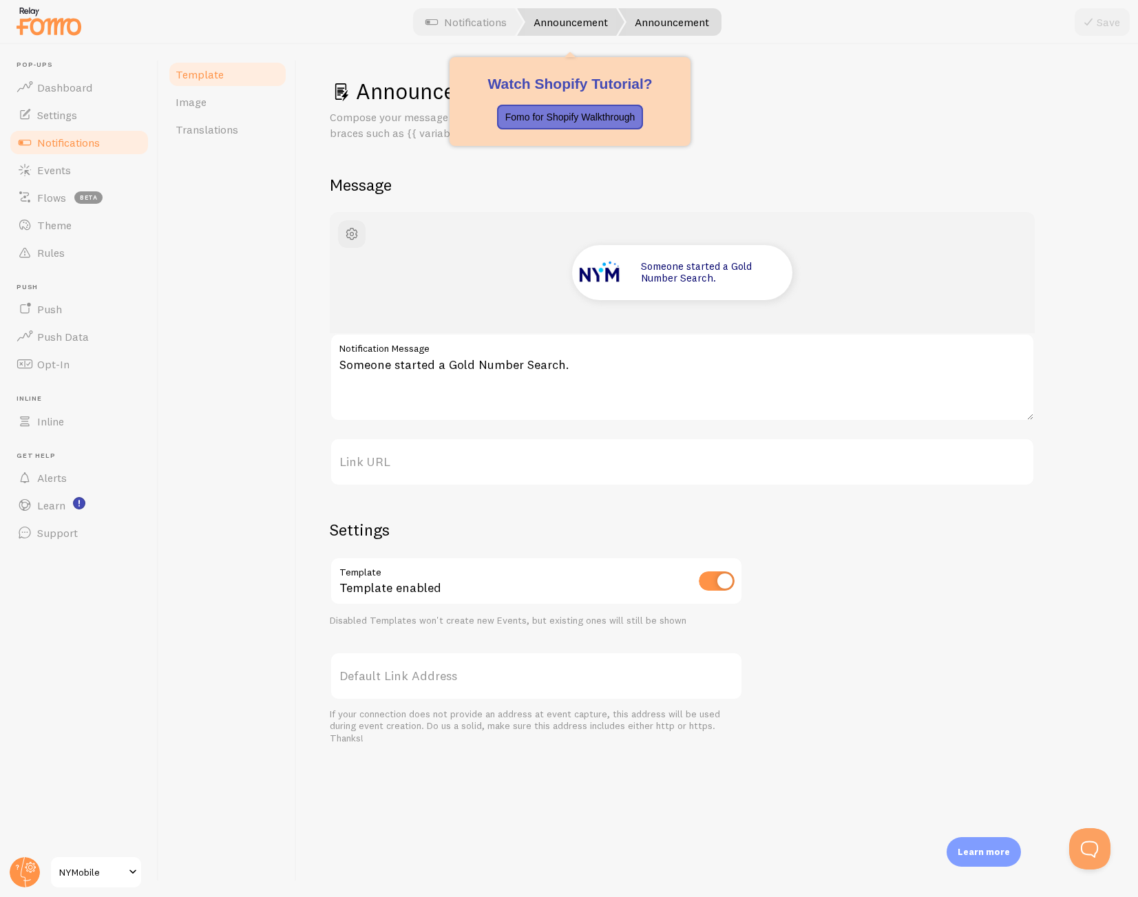
click at [535, 21] on link "Announcement" at bounding box center [570, 22] width 107 height 28
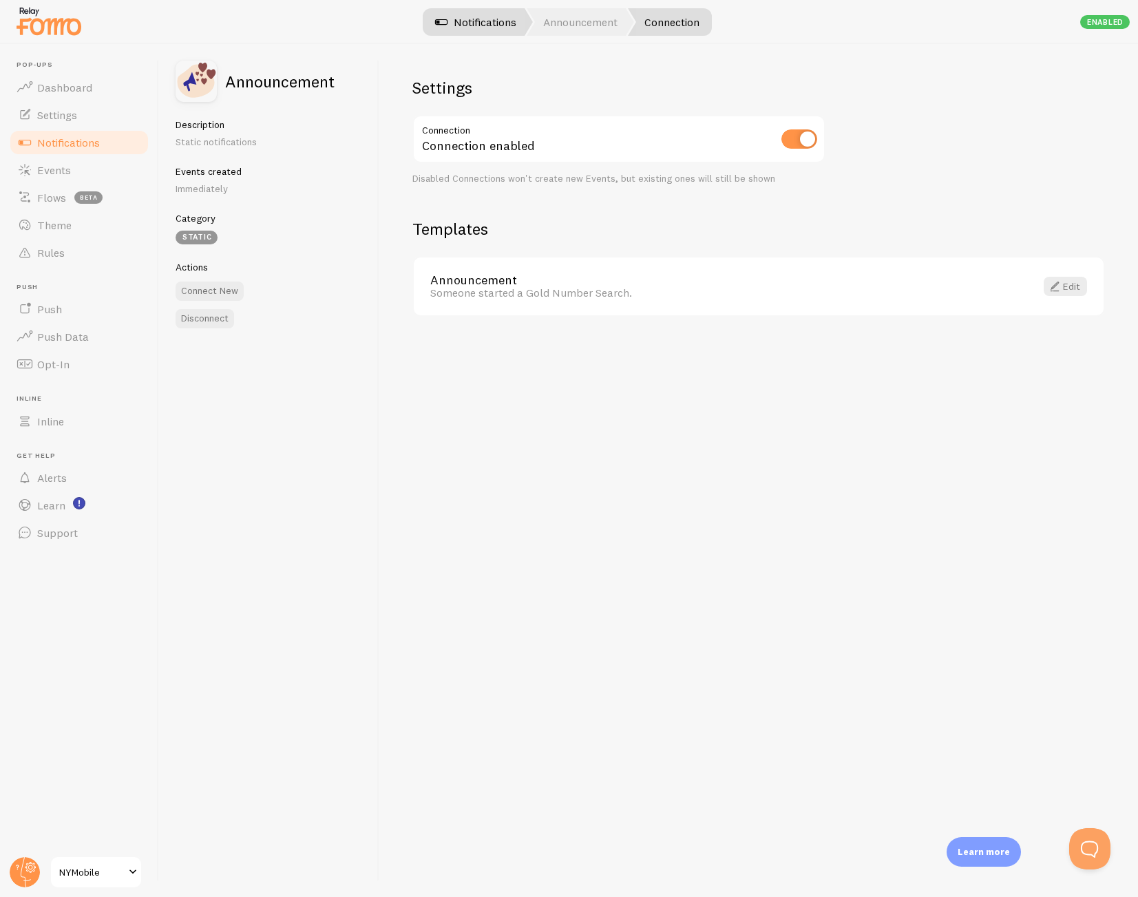
click at [487, 23] on link "Notifications" at bounding box center [476, 22] width 114 height 28
